Goal: Check status: Check status

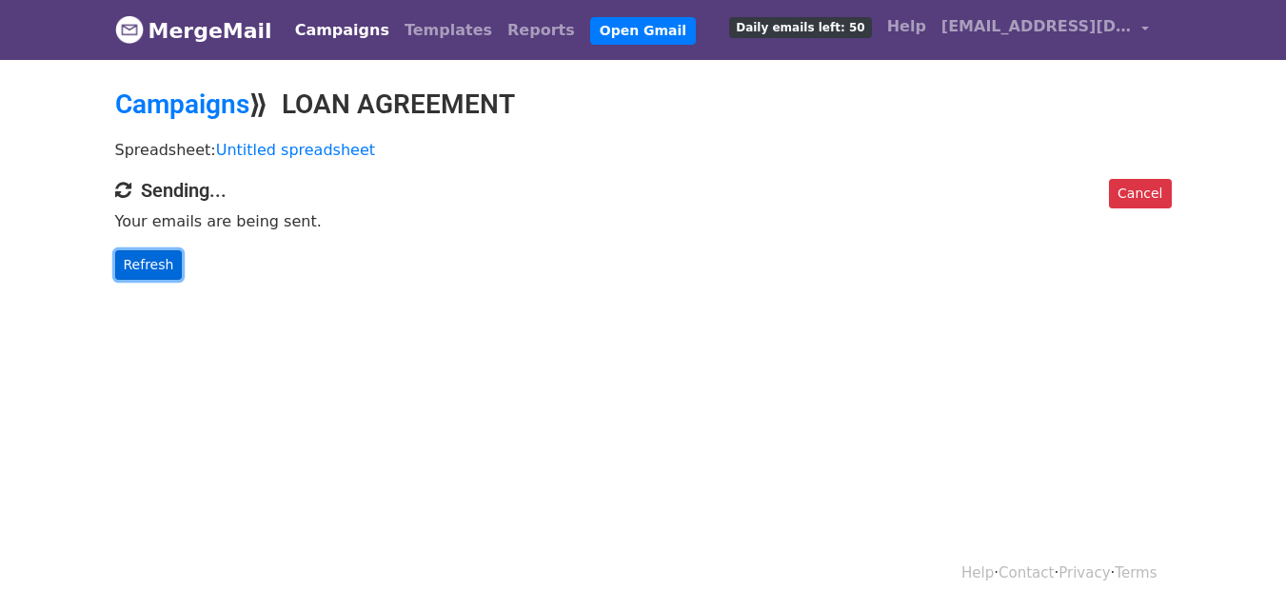
click at [144, 264] on link "Refresh" at bounding box center [149, 265] width 68 height 30
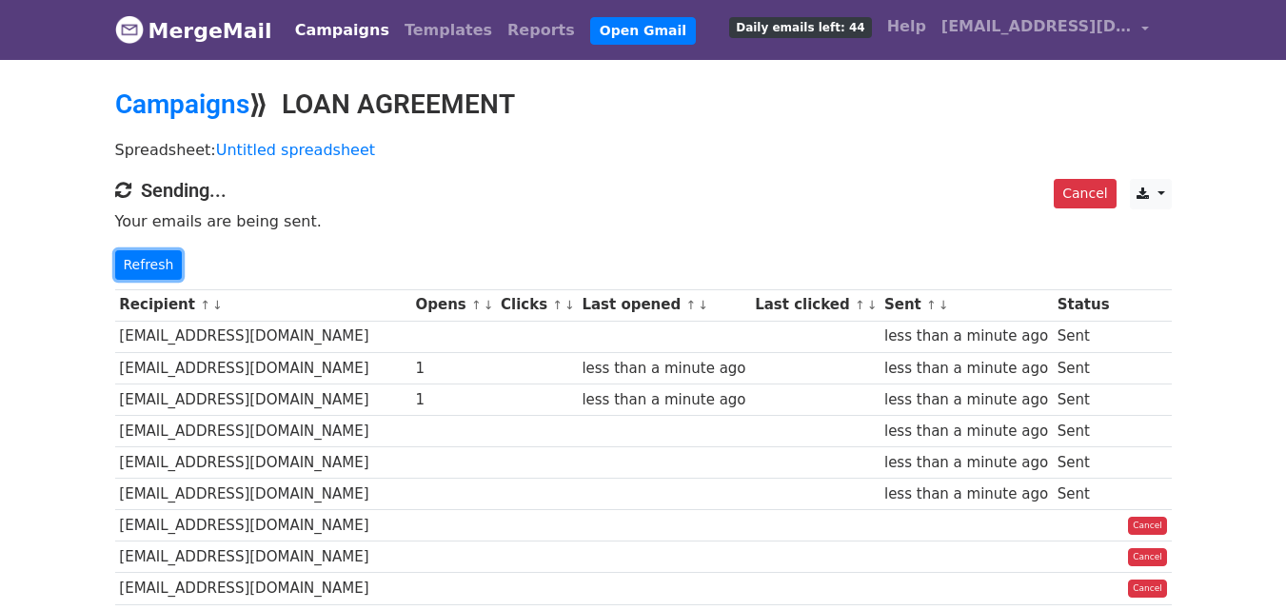
click at [144, 264] on link "Refresh" at bounding box center [149, 265] width 68 height 30
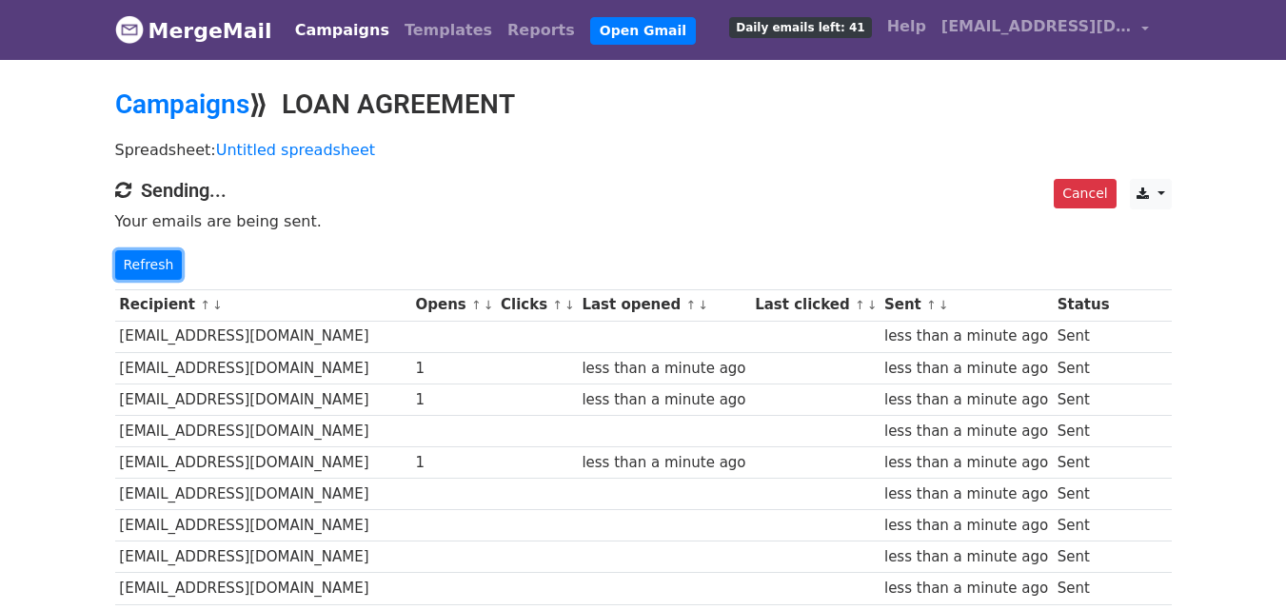
click at [144, 264] on link "Refresh" at bounding box center [149, 265] width 68 height 30
click at [147, 263] on link "Refresh" at bounding box center [149, 265] width 68 height 30
click at [133, 269] on link "Refresh" at bounding box center [149, 265] width 68 height 30
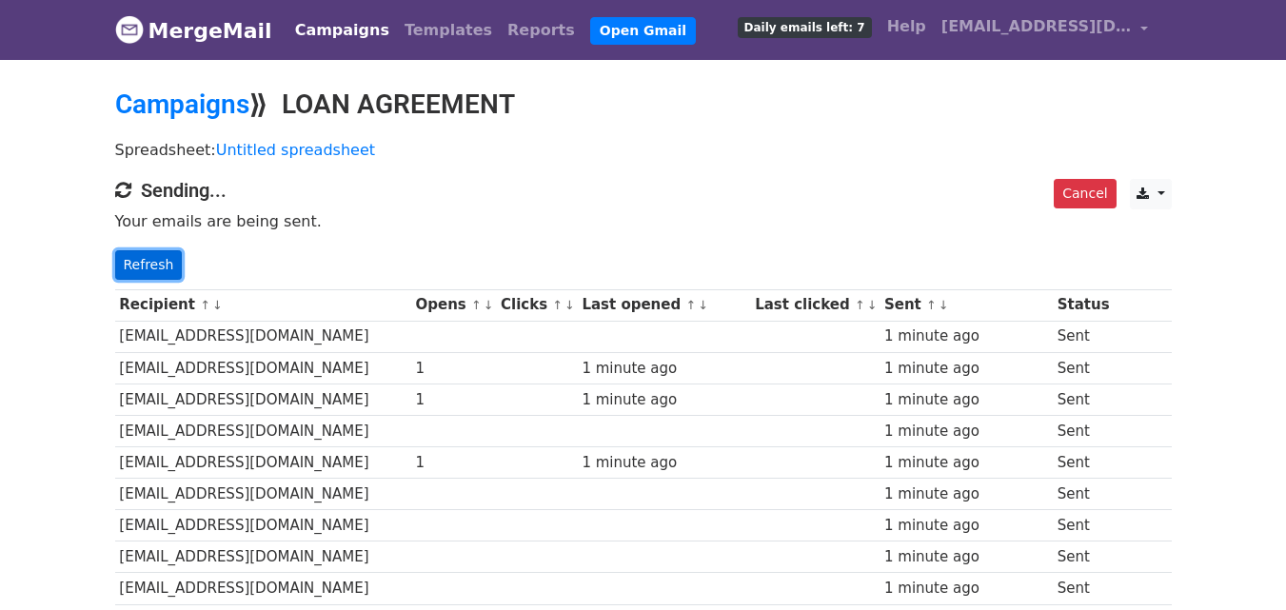
click at [141, 265] on link "Refresh" at bounding box center [149, 265] width 68 height 30
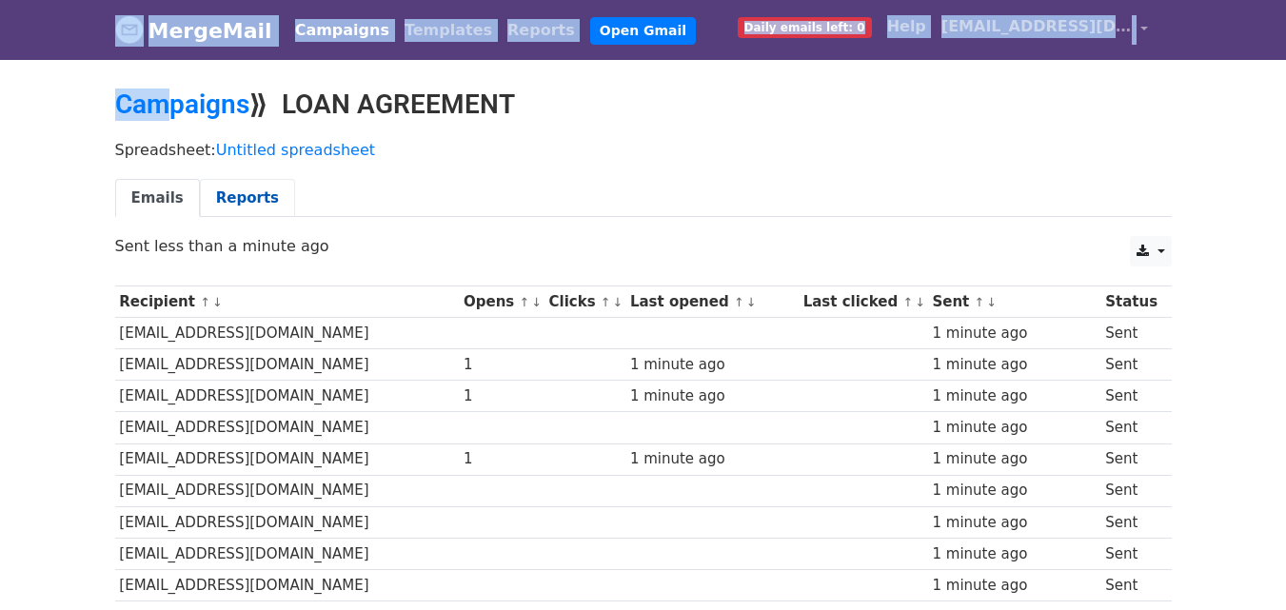
drag, startPoint x: 75, startPoint y: 10, endPoint x: 201, endPoint y: 211, distance: 237.7
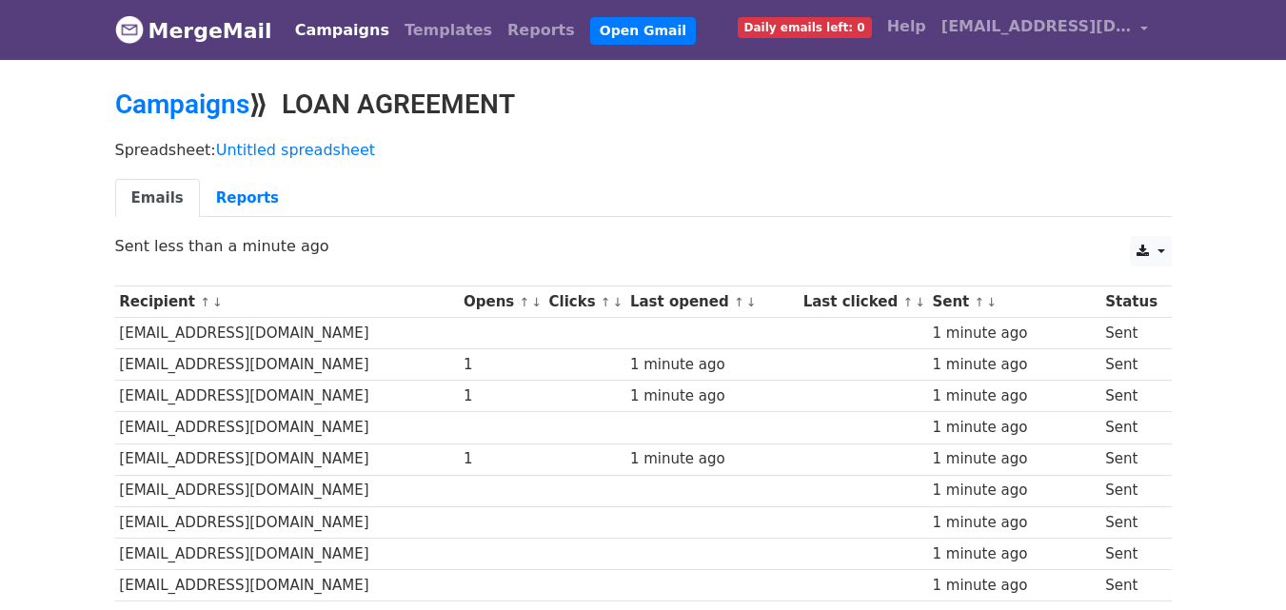
click at [577, 187] on ul "Emails Reports" at bounding box center [643, 198] width 1056 height 39
click at [247, 194] on link "Reports" at bounding box center [247, 198] width 95 height 39
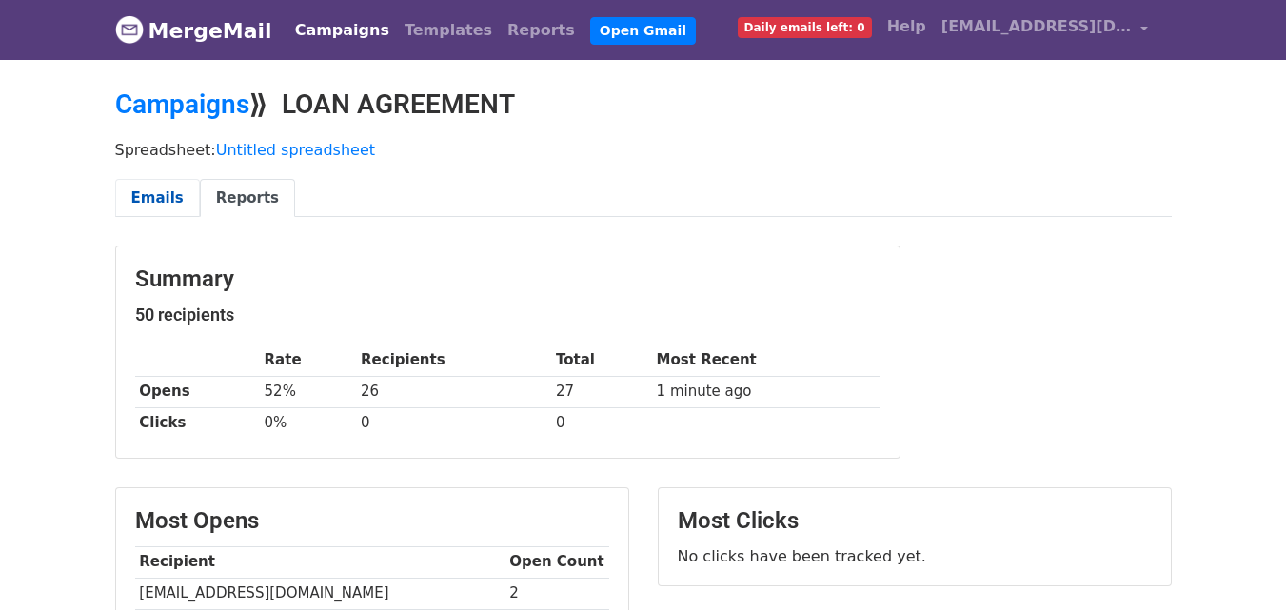
click at [153, 189] on link "Emails" at bounding box center [157, 198] width 85 height 39
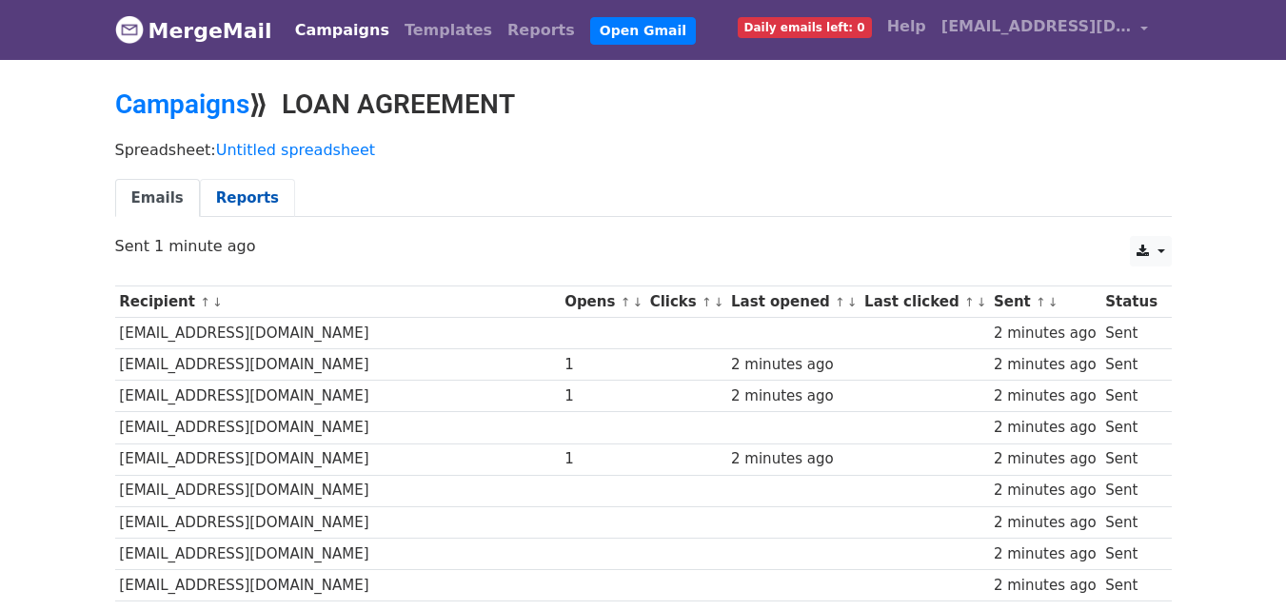
click at [227, 202] on link "Reports" at bounding box center [247, 198] width 95 height 39
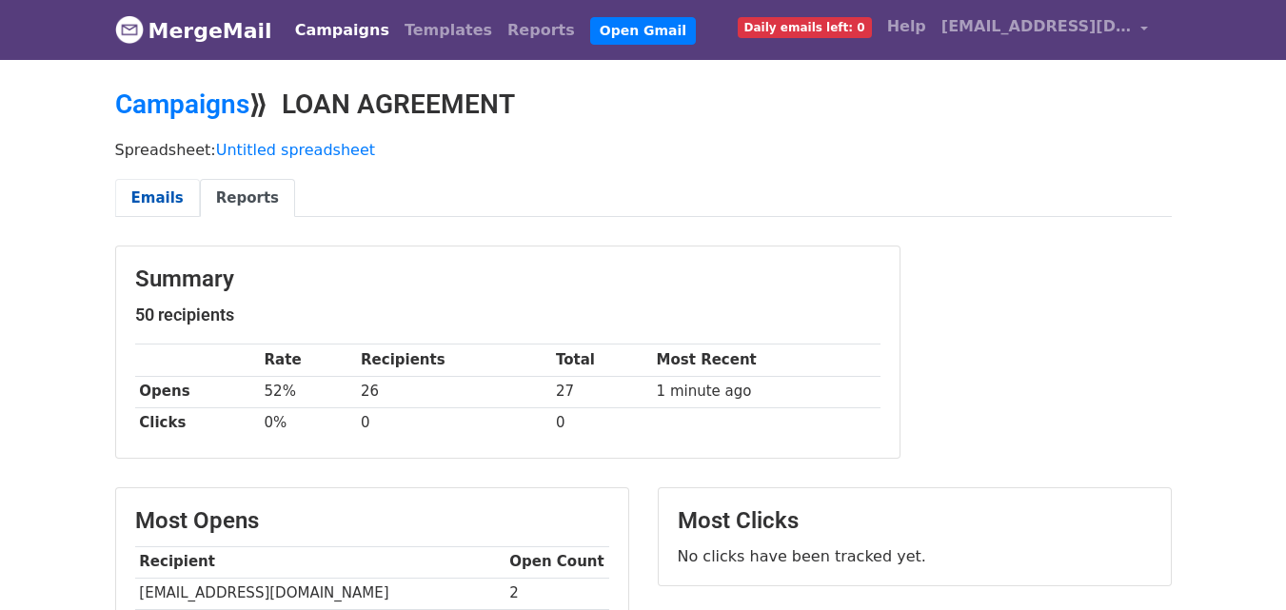
click at [160, 199] on link "Emails" at bounding box center [157, 198] width 85 height 39
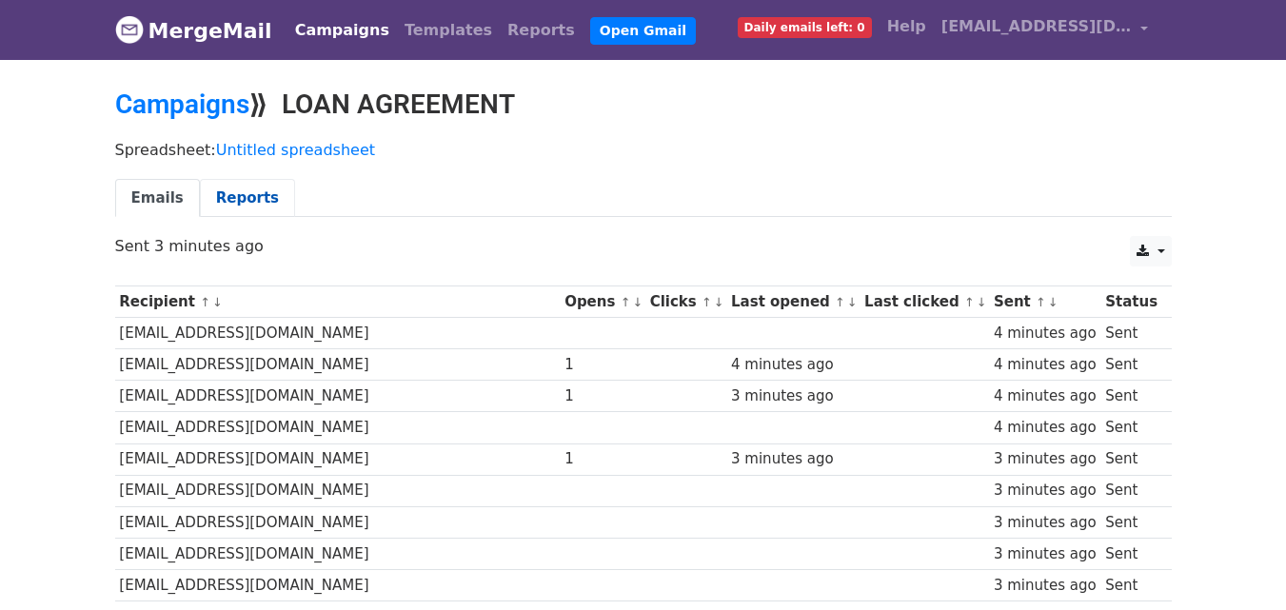
click at [215, 188] on link "Reports" at bounding box center [247, 198] width 95 height 39
